Goal: Task Accomplishment & Management: Use online tool/utility

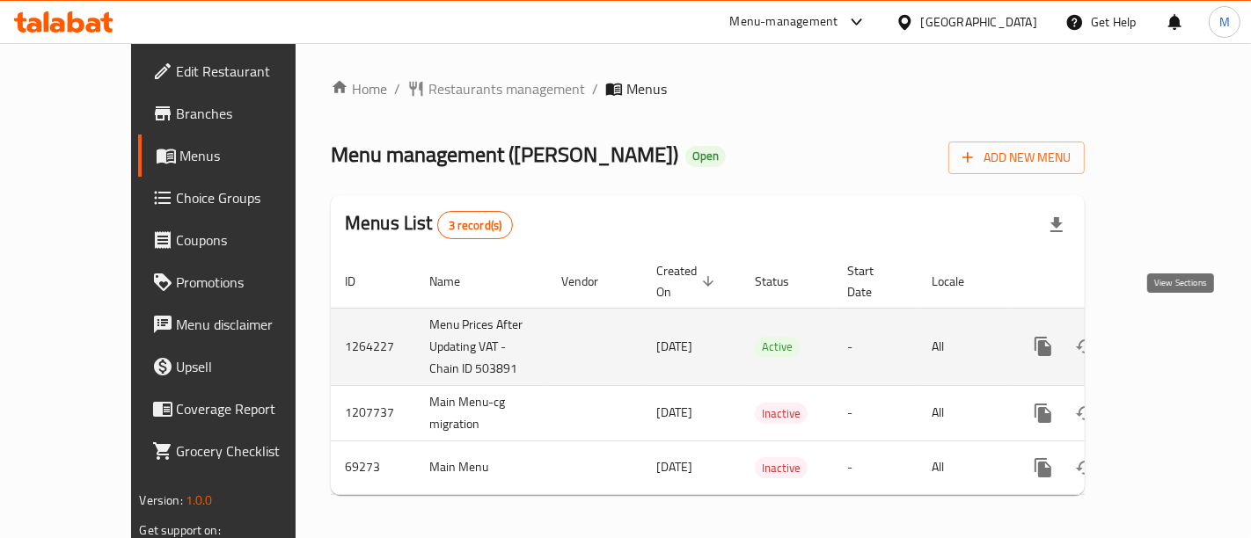
click at [1181, 336] on icon "enhanced table" at bounding box center [1169, 346] width 21 height 21
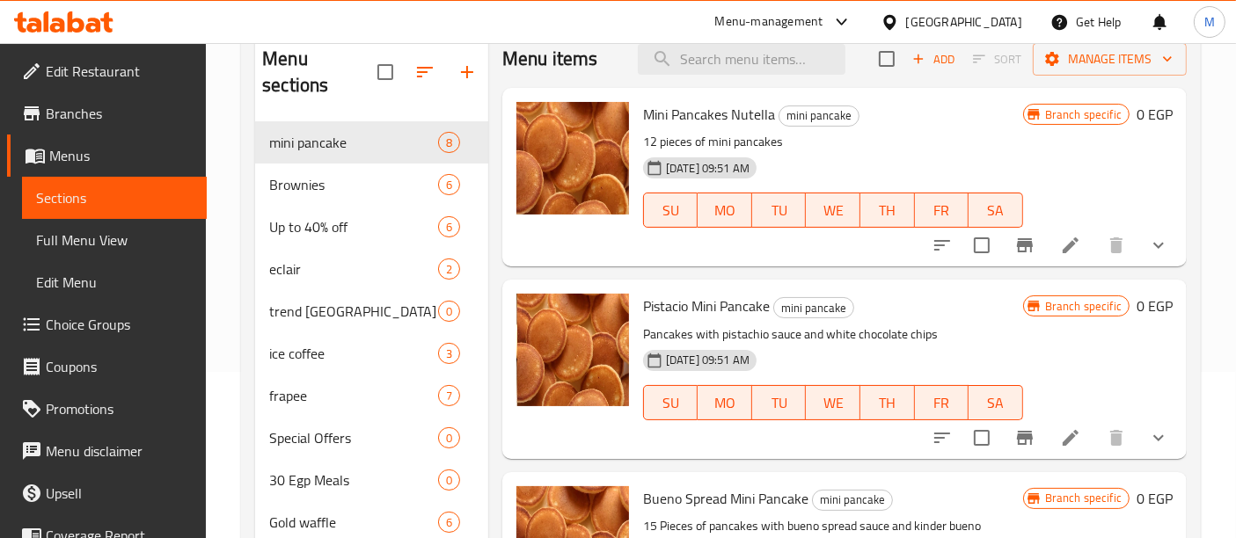
scroll to position [135, 0]
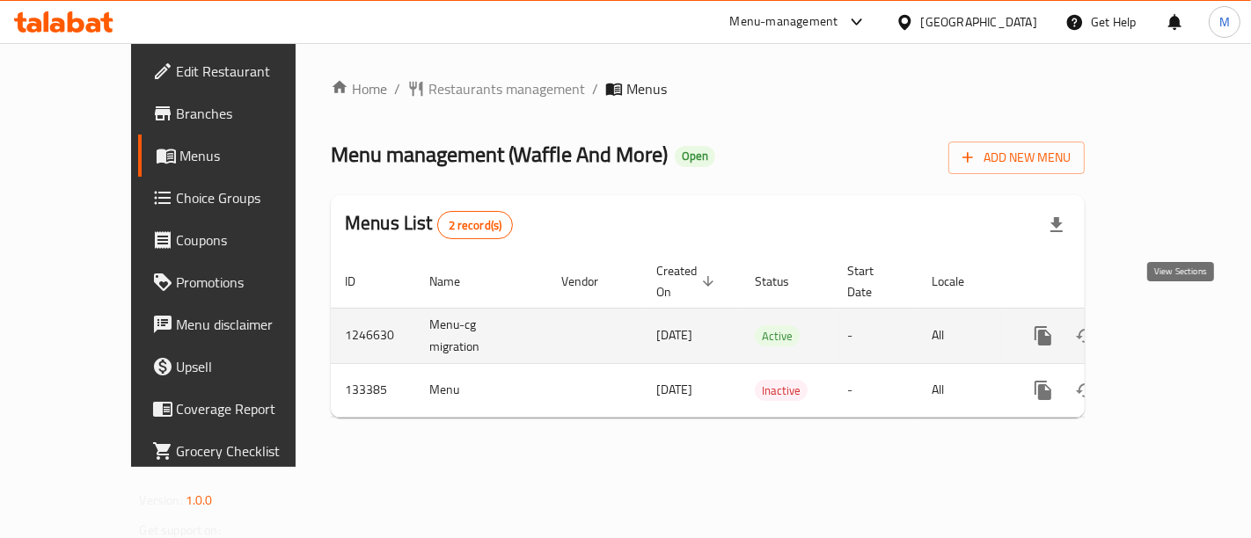
click at [1176, 325] on icon "enhanced table" at bounding box center [1169, 335] width 21 height 21
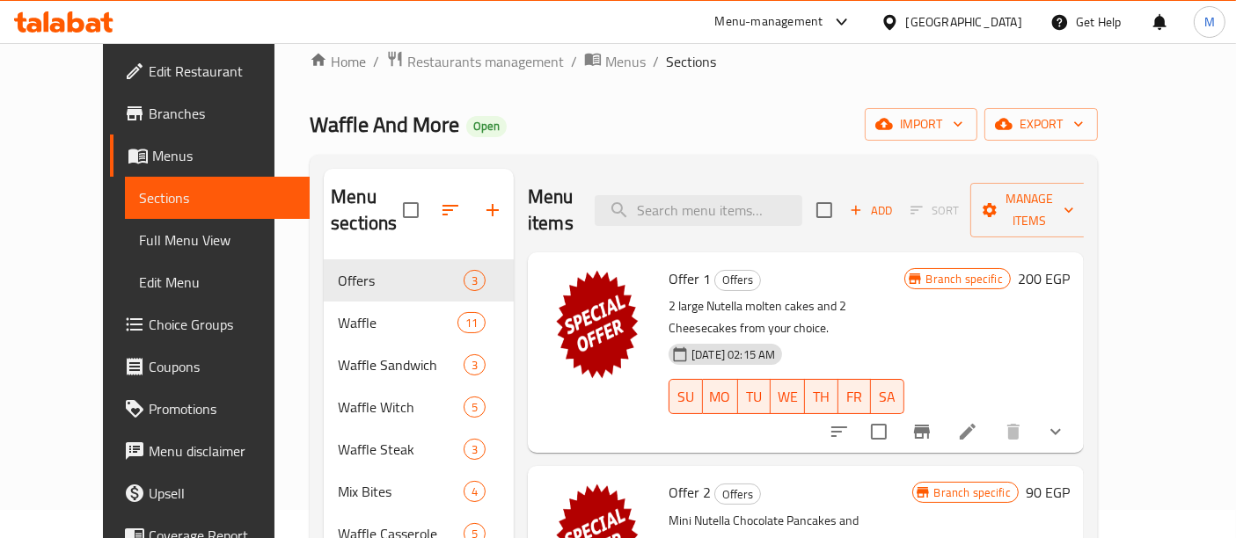
scroll to position [25, 0]
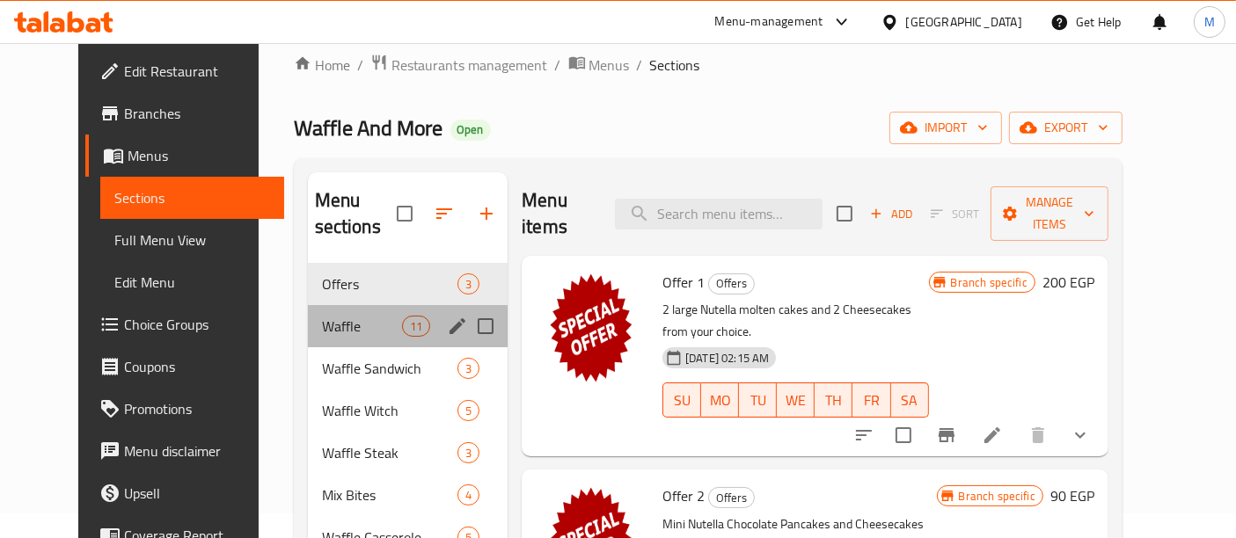
click at [359, 305] on div "Waffle 11" at bounding box center [408, 326] width 201 height 42
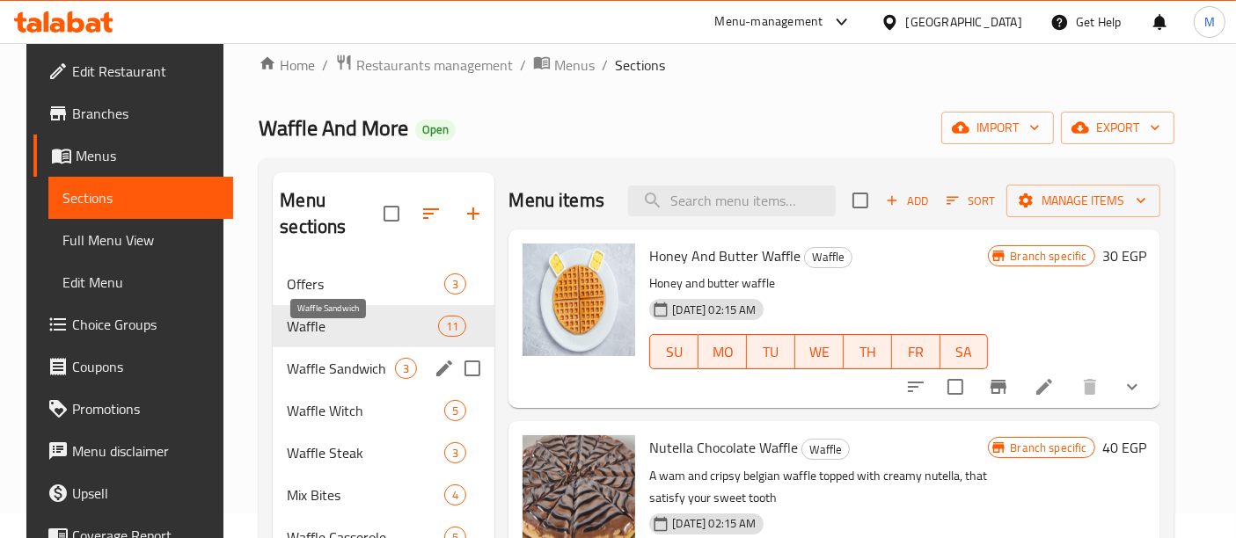
click at [327, 358] on span "Waffle Sandwich" at bounding box center [341, 368] width 108 height 21
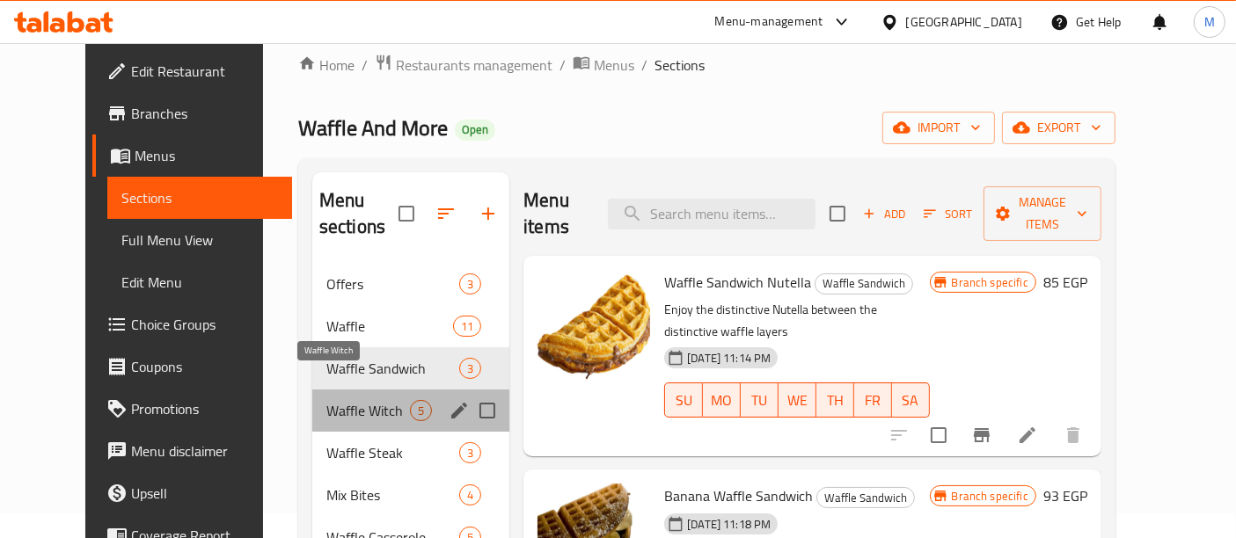
click at [326, 400] on span "Waffle Witch" at bounding box center [368, 410] width 84 height 21
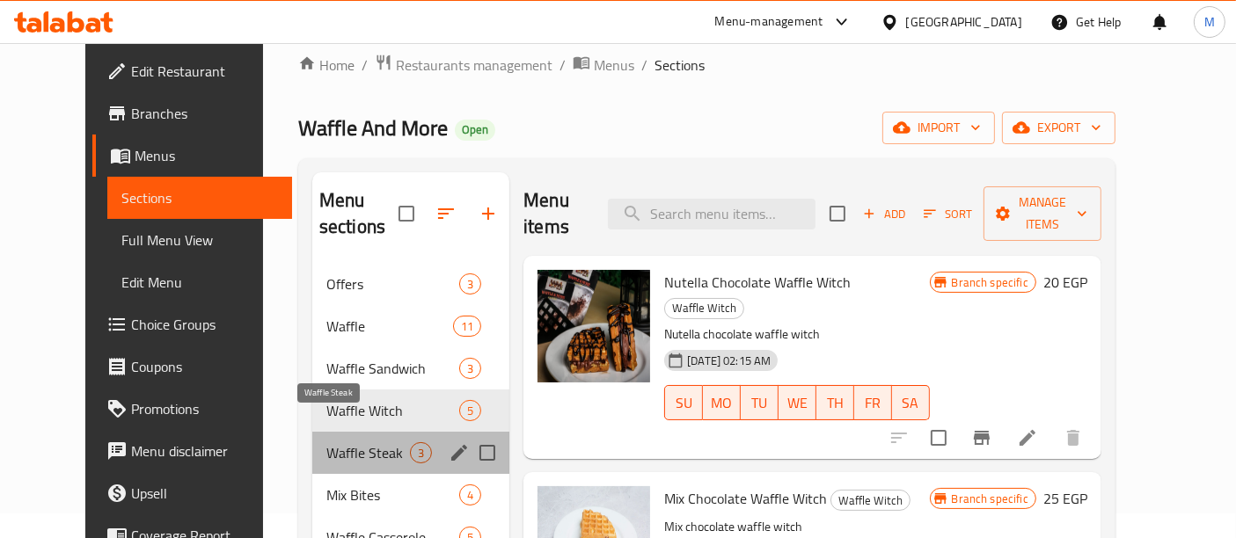
click at [326, 442] on span "Waffle Steak" at bounding box center [368, 452] width 84 height 21
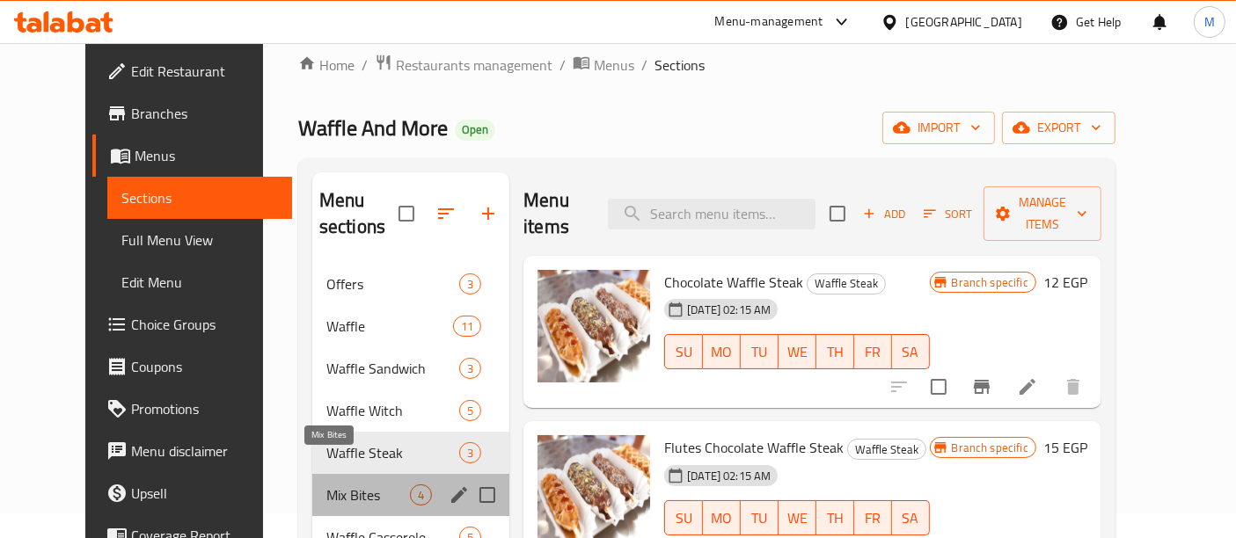
click at [326, 485] on span "Mix Bites" at bounding box center [368, 495] width 84 height 21
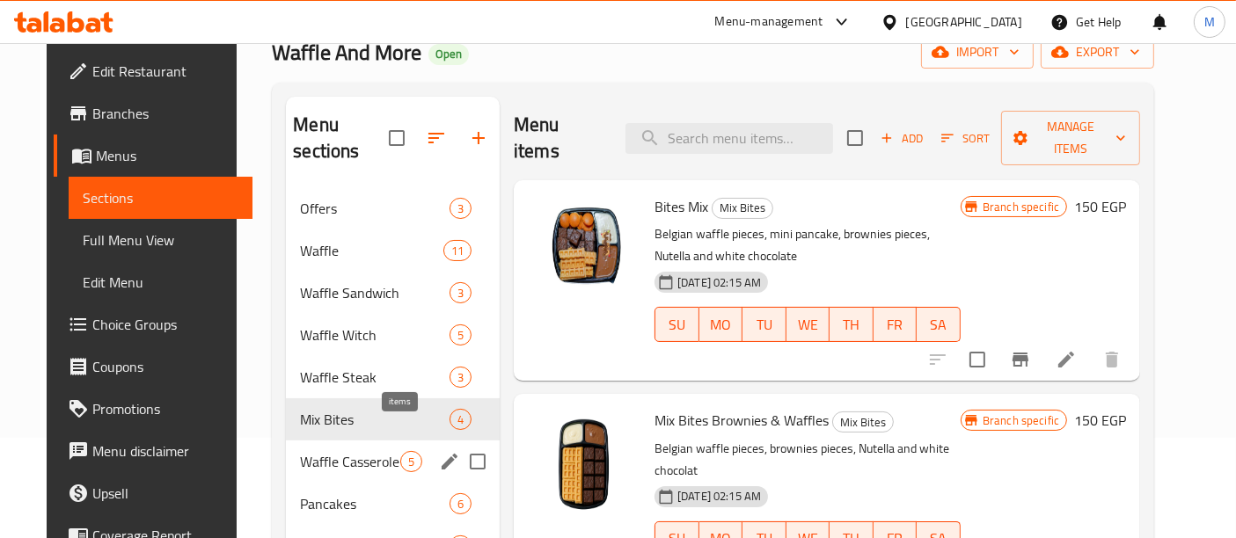
scroll to position [220, 0]
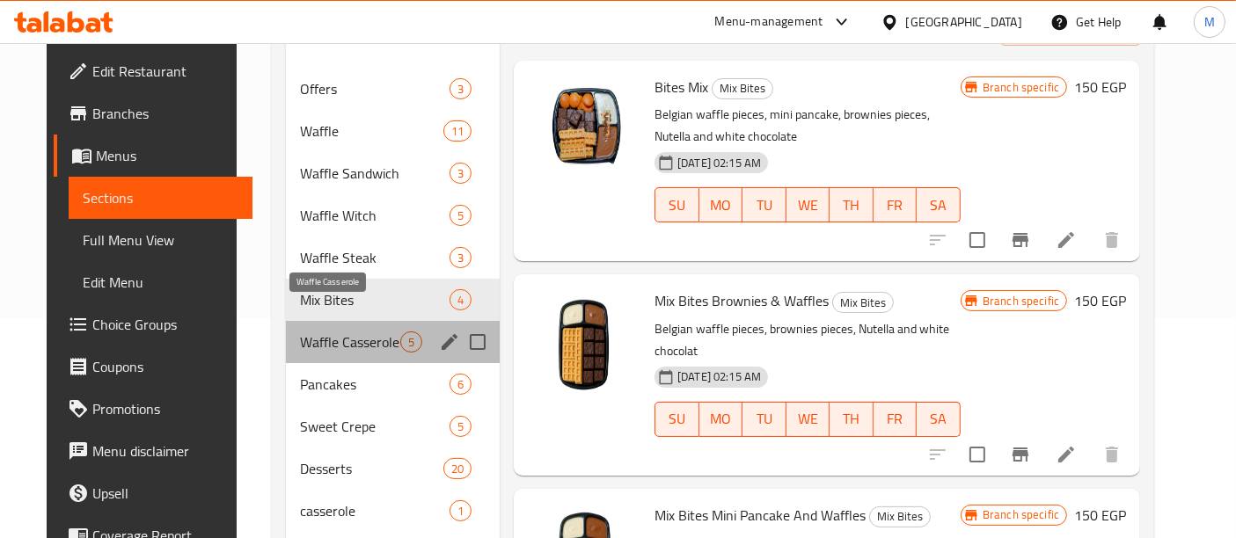
click at [340, 332] on span "Waffle Casserole" at bounding box center [350, 342] width 100 height 21
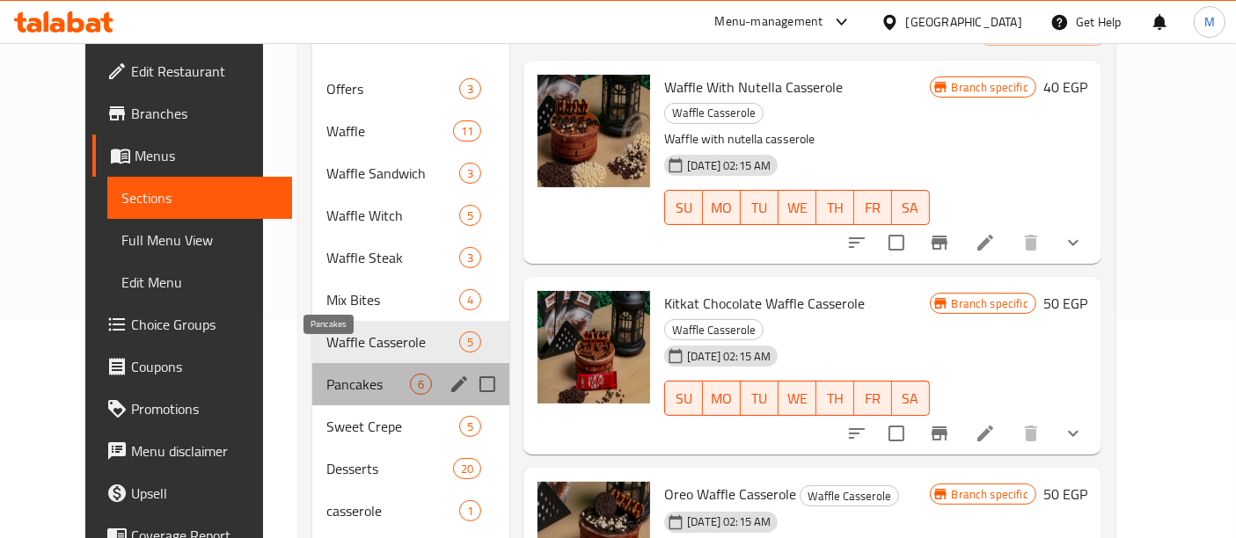
click at [326, 374] on span "Pancakes" at bounding box center [368, 384] width 84 height 21
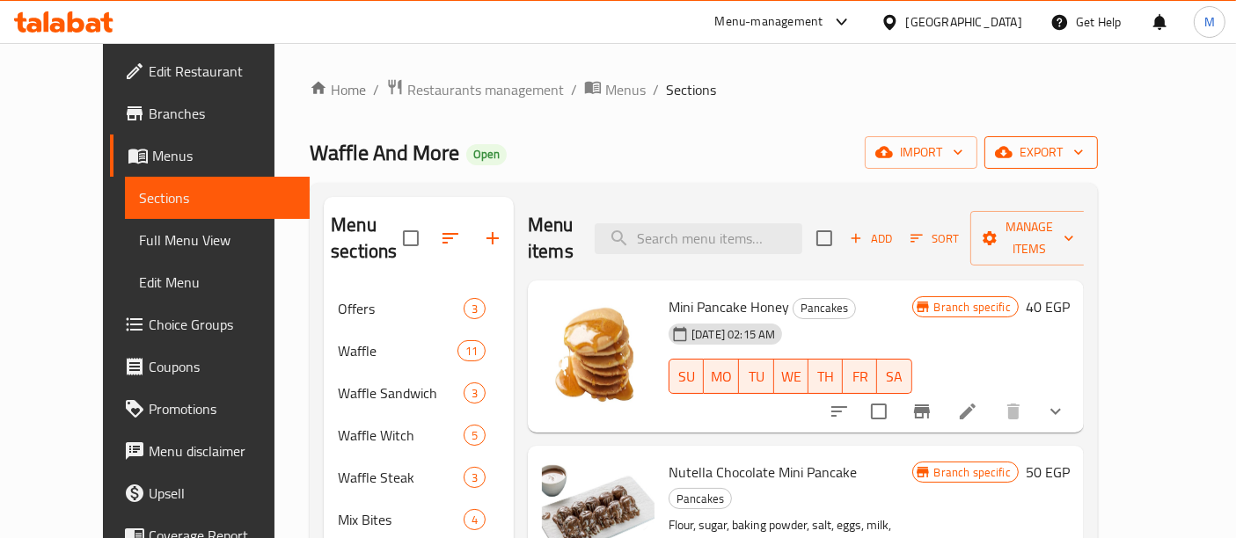
click at [1084, 154] on span "export" at bounding box center [1040, 153] width 85 height 22
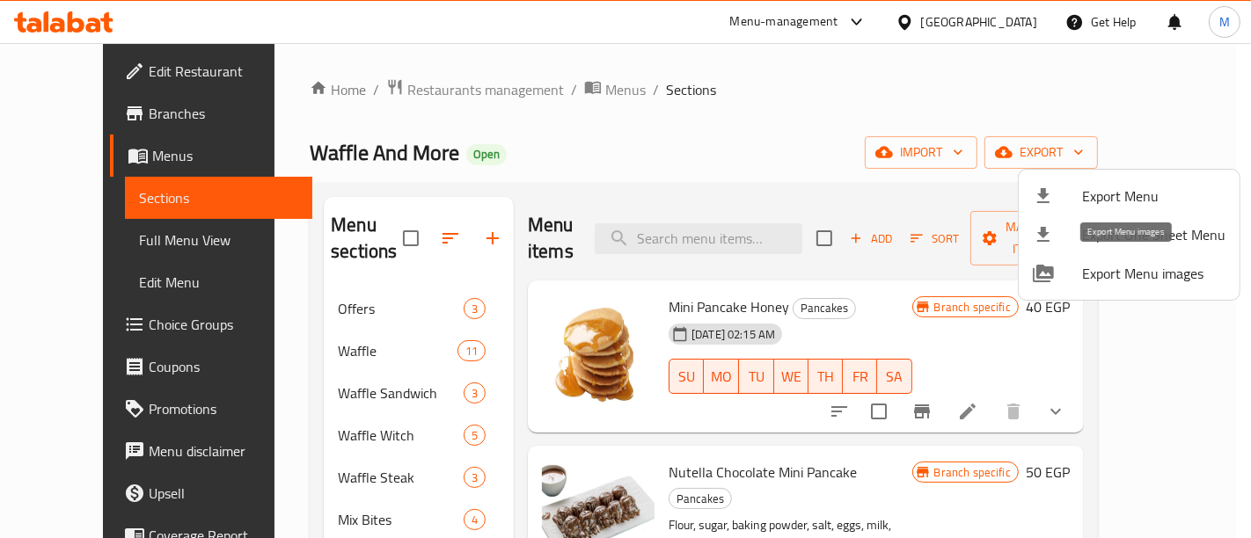
click at [1198, 269] on span "Export Menu images" at bounding box center [1153, 273] width 143 height 21
